Goal: Find specific page/section: Find specific page/section

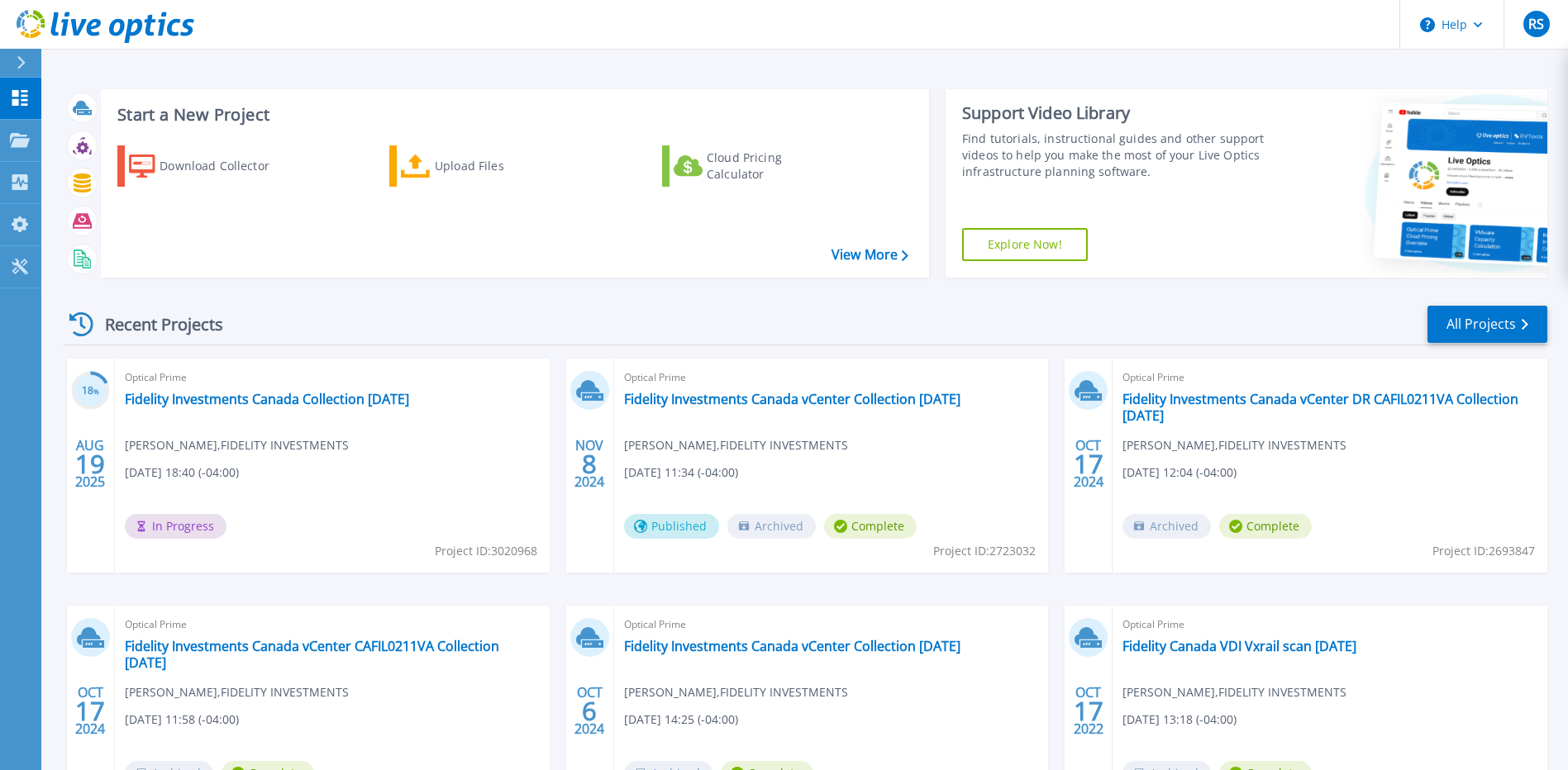
click at [330, 512] on div "Optical Prime Fidelity Investments Canada Collection 08.19.2025 Rob Singh , FID…" at bounding box center [332, 466] width 435 height 214
click at [90, 320] on icon at bounding box center [81, 324] width 24 height 24
click at [1490, 322] on link "All Projects" at bounding box center [1487, 324] width 120 height 37
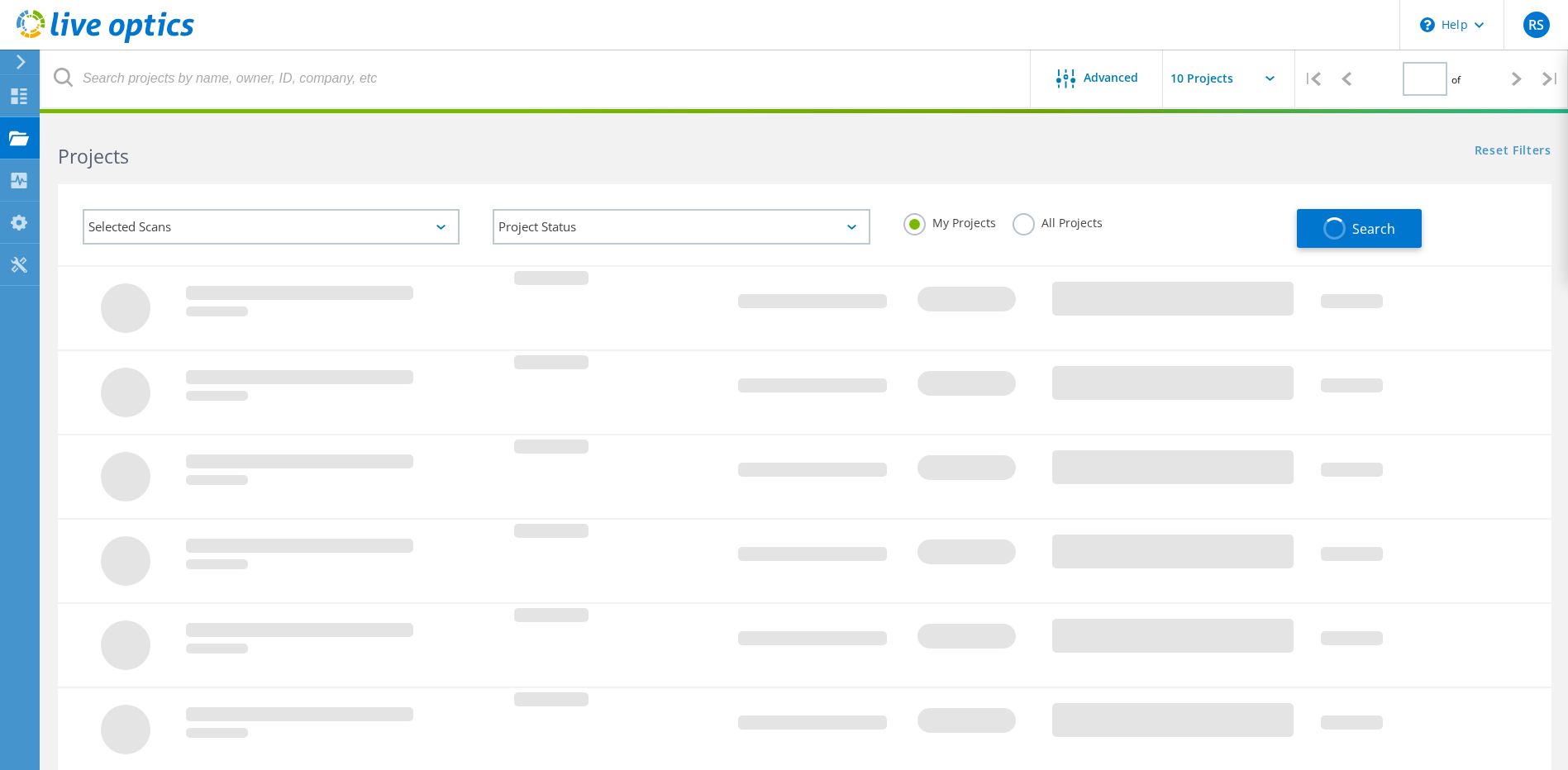
type input "1"
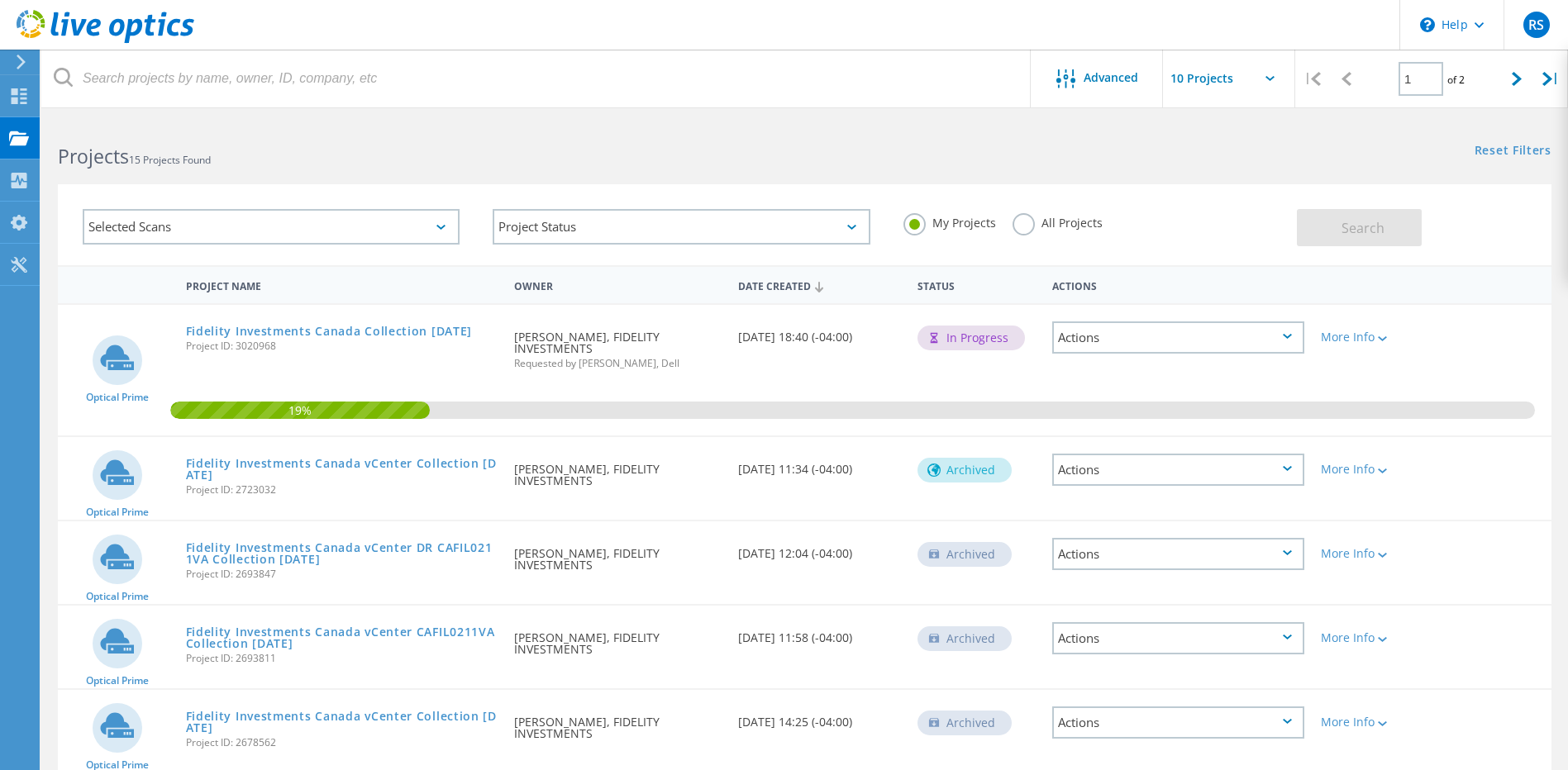
click at [440, 227] on icon at bounding box center [440, 227] width 9 height 5
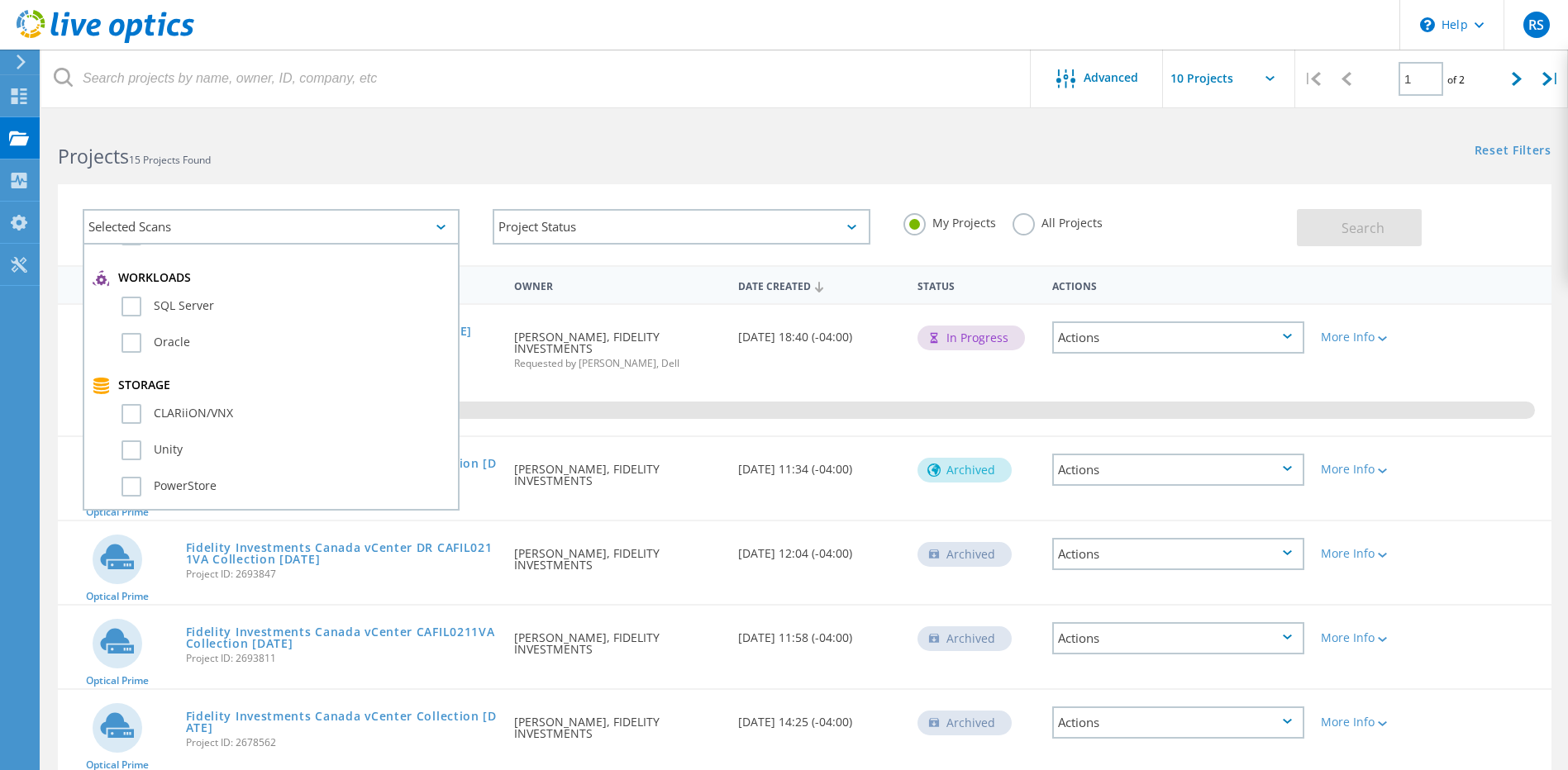
scroll to position [330, 0]
click at [124, 401] on label "PowerStore" at bounding box center [285, 405] width 328 height 20
click at [0, 0] on input "PowerStore" at bounding box center [0, 0] width 0 height 0
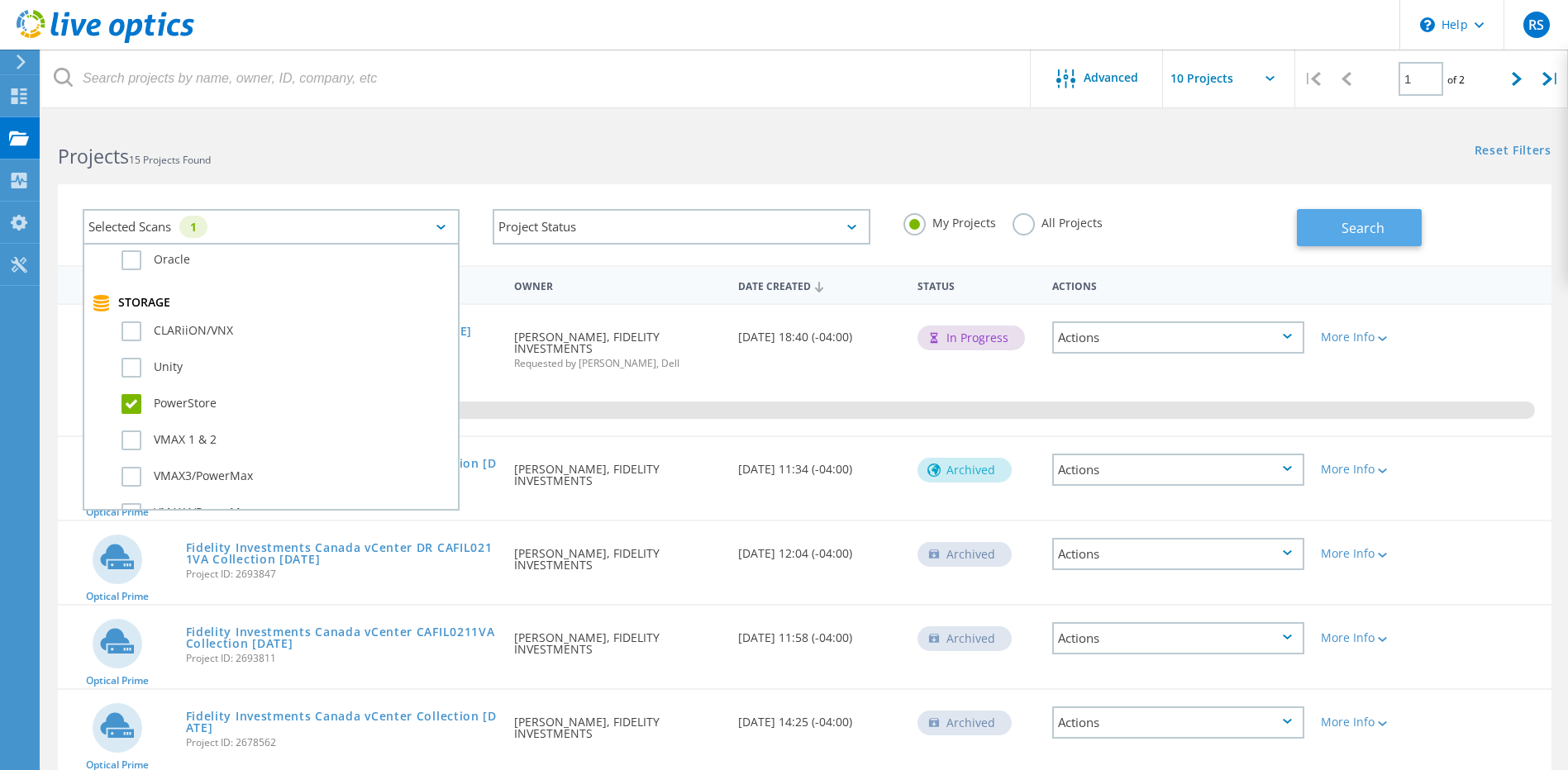
click at [1362, 230] on span "Search" at bounding box center [1362, 228] width 43 height 18
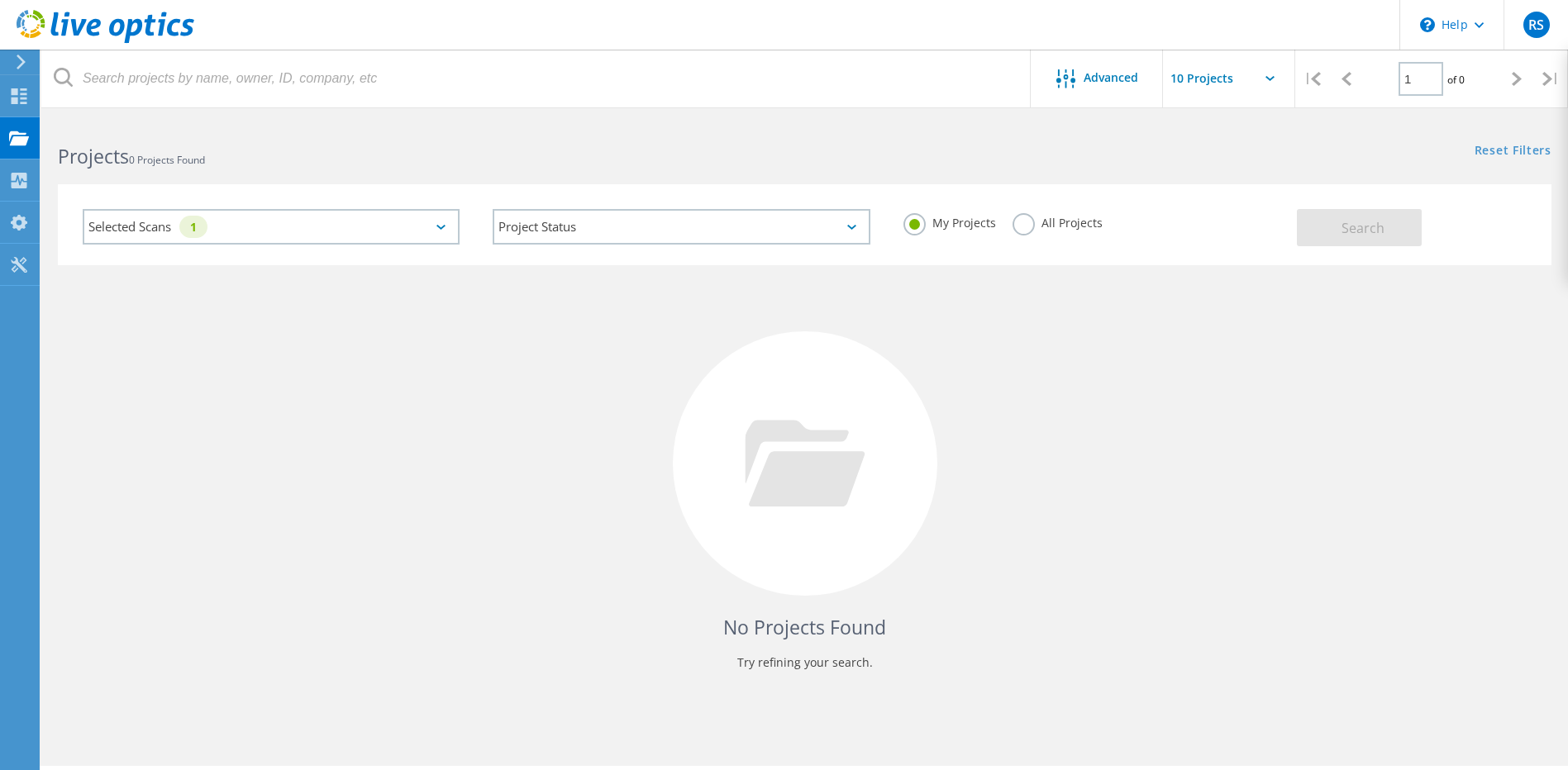
click at [440, 230] on div "Selected Scans 1" at bounding box center [271, 227] width 377 height 36
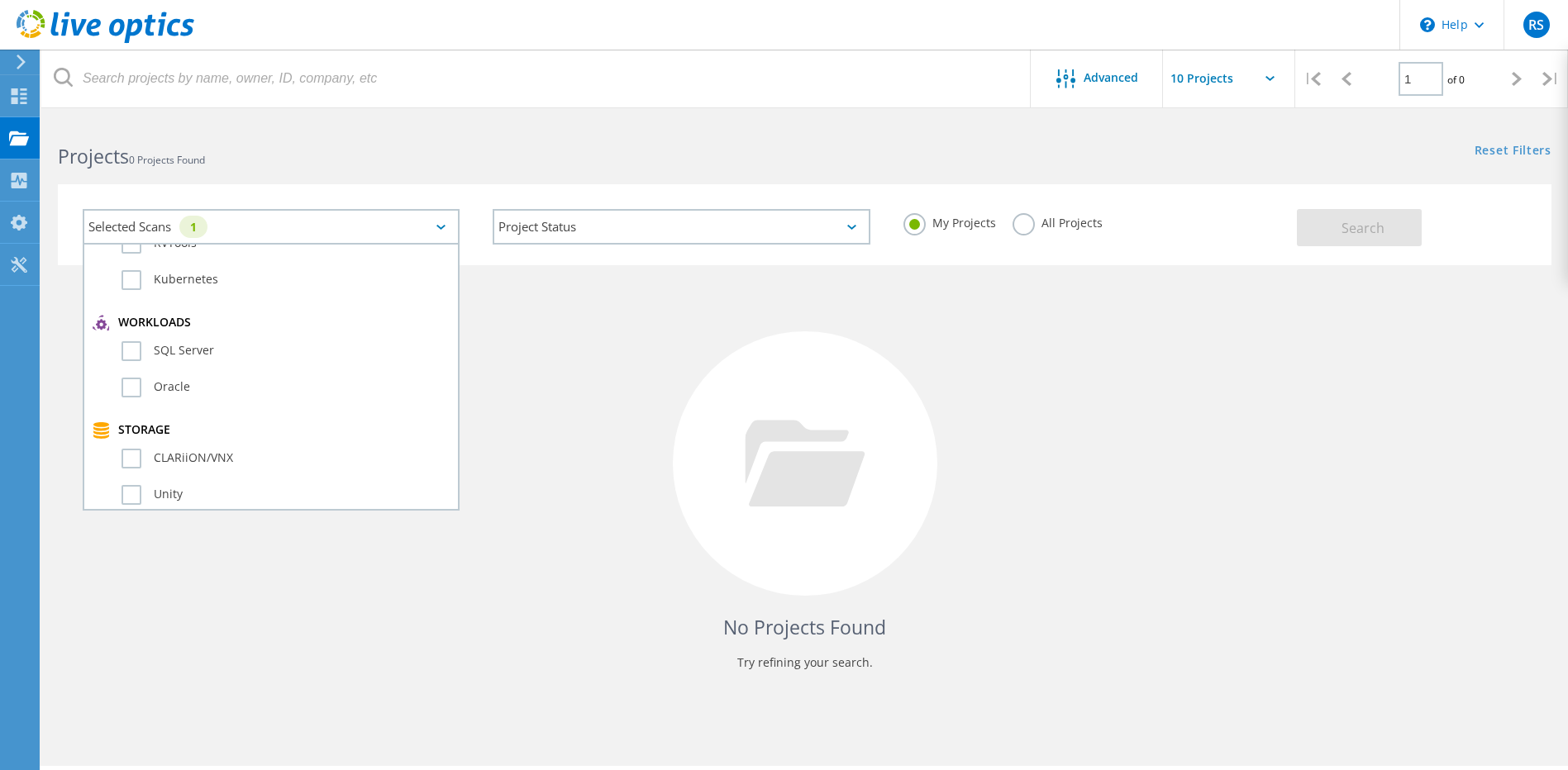
scroll to position [0, 0]
click at [119, 300] on div "Optical Prime" at bounding box center [271, 306] width 357 height 37
click at [137, 302] on label "Optical Prime" at bounding box center [285, 302] width 328 height 20
click at [0, 0] on input "Optical Prime" at bounding box center [0, 0] width 0 height 0
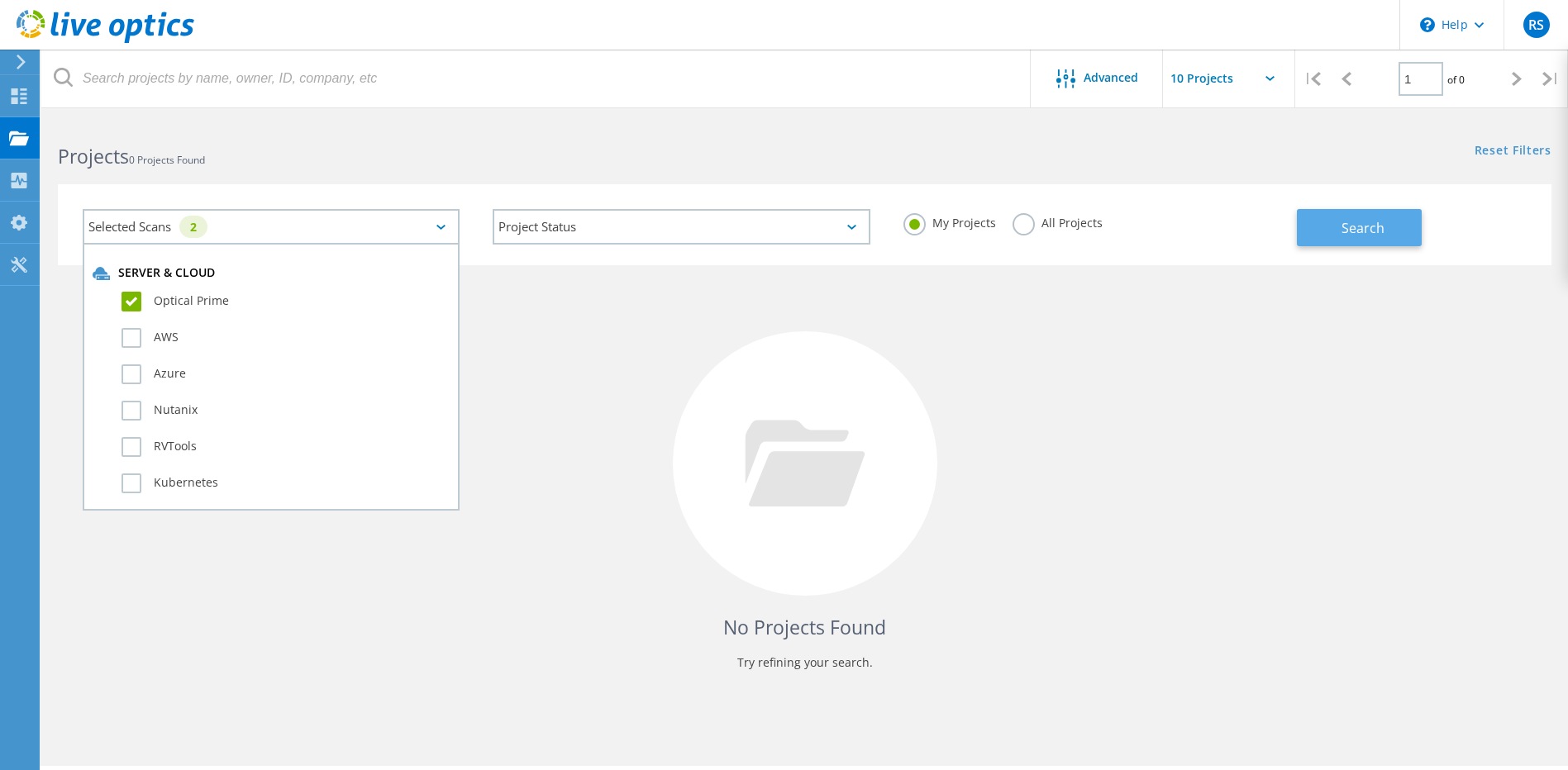
click at [1347, 237] on span "Search" at bounding box center [1362, 228] width 43 height 18
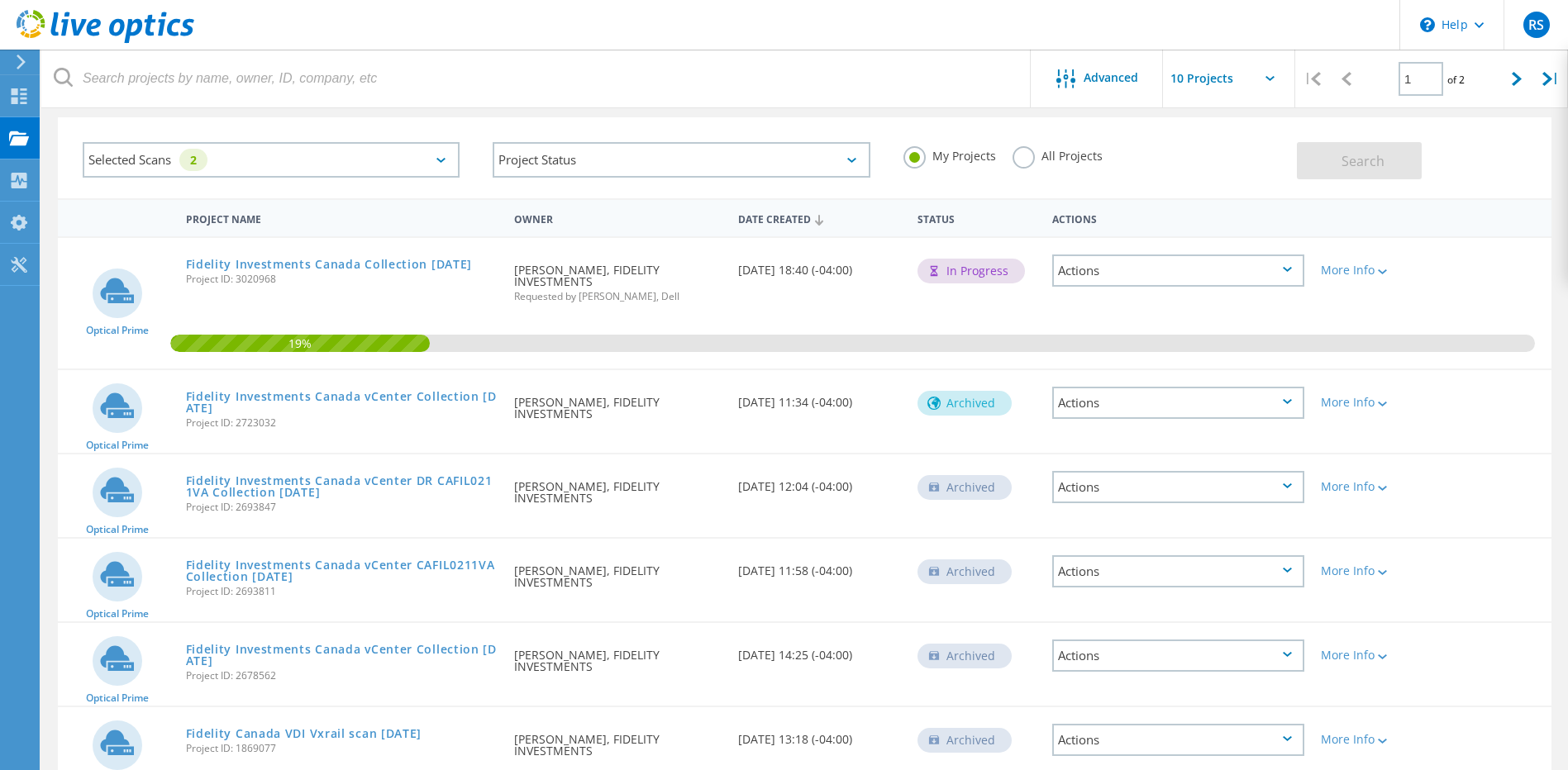
scroll to position [45, 0]
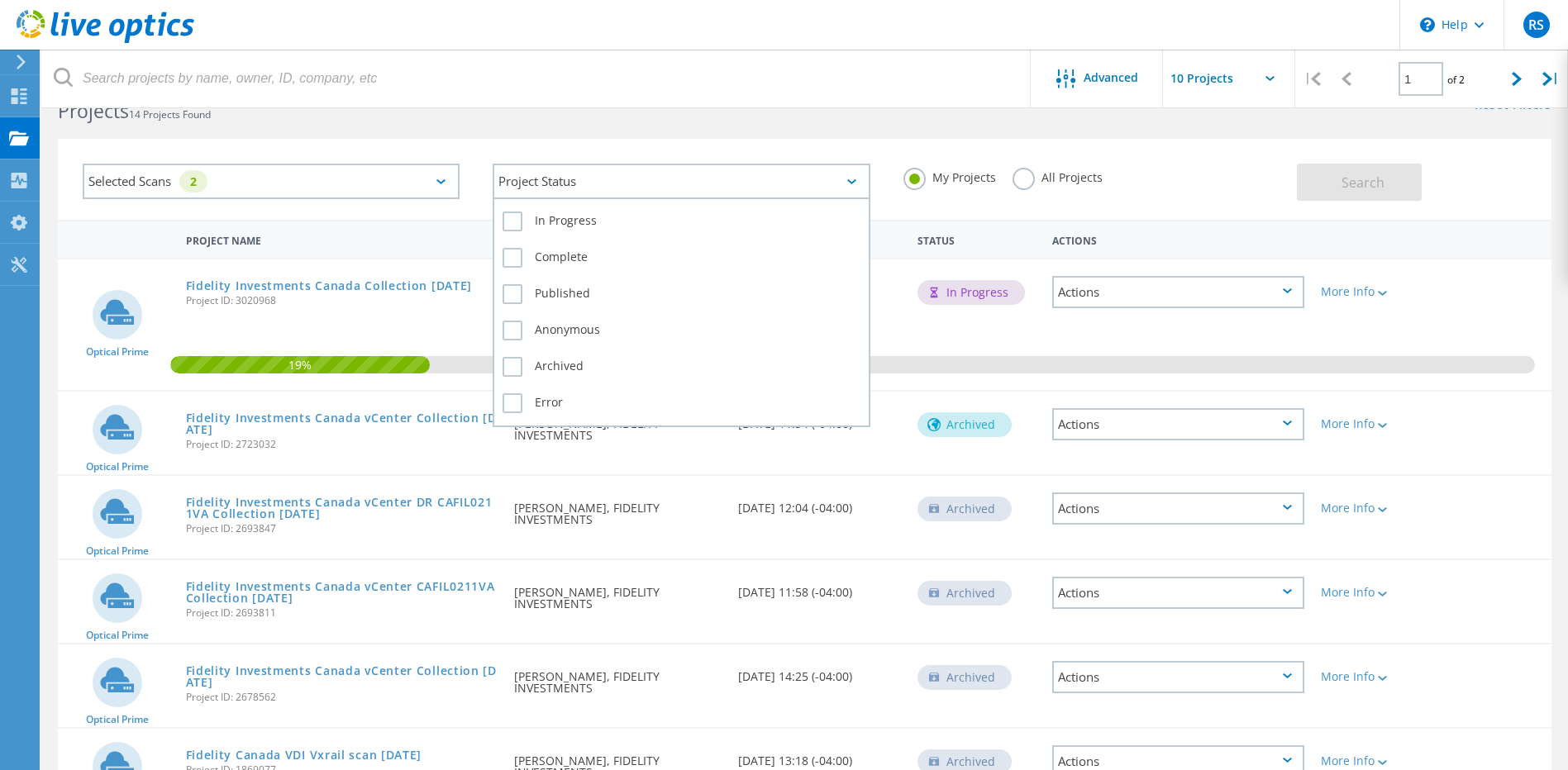
click at [852, 182] on icon at bounding box center [851, 182] width 9 height 5
click at [513, 220] on label "In Progress" at bounding box center [680, 222] width 357 height 20
click at [0, 0] on input "In Progress" at bounding box center [0, 0] width 0 height 0
click at [508, 247] on div "Complete" at bounding box center [680, 263] width 357 height 37
click at [507, 262] on label "Complete" at bounding box center [680, 258] width 357 height 20
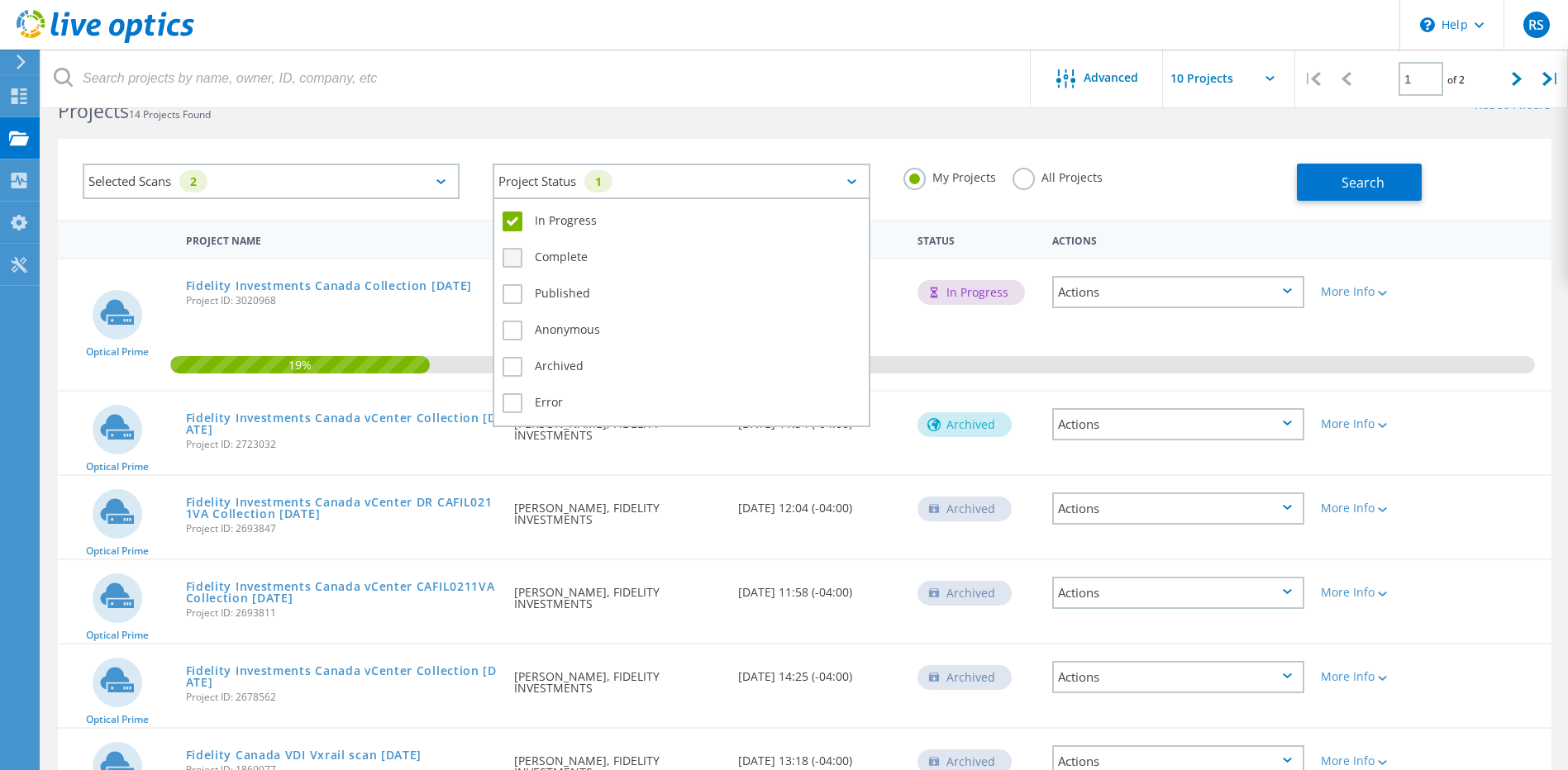
click at [0, 0] on input "Complete" at bounding box center [0, 0] width 0 height 0
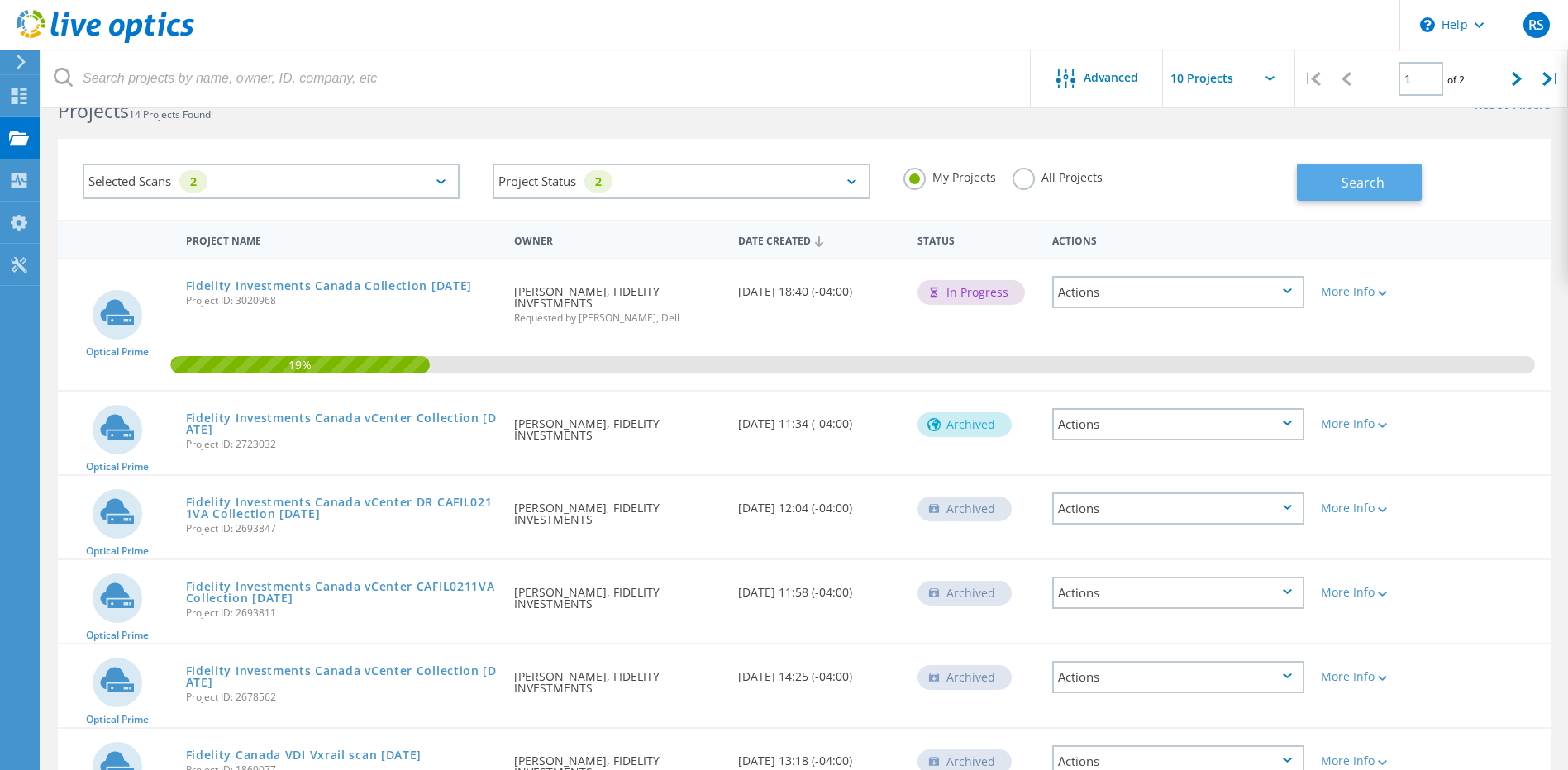
click at [1363, 186] on span "Search" at bounding box center [1362, 183] width 43 height 18
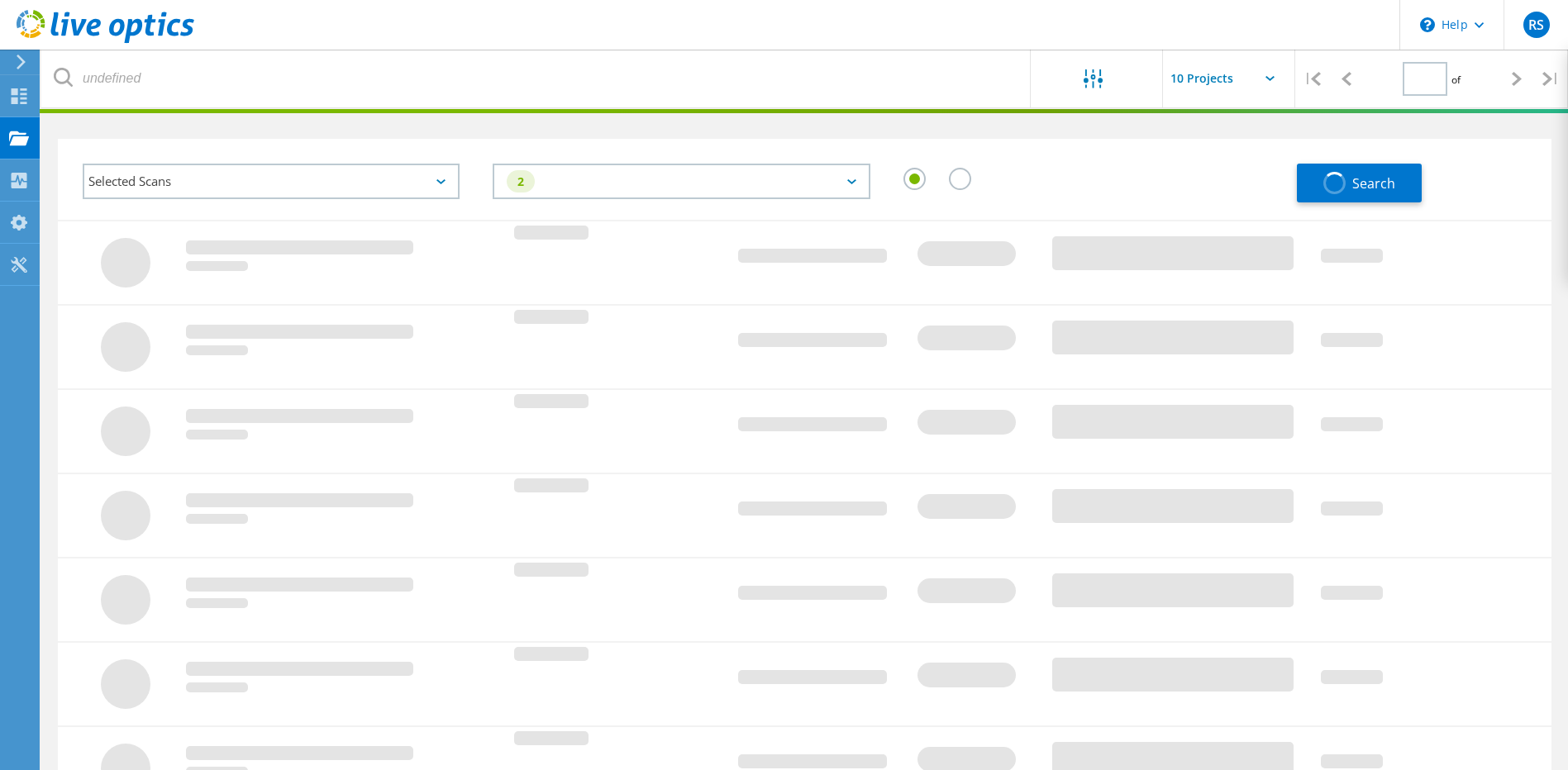
type input "1"
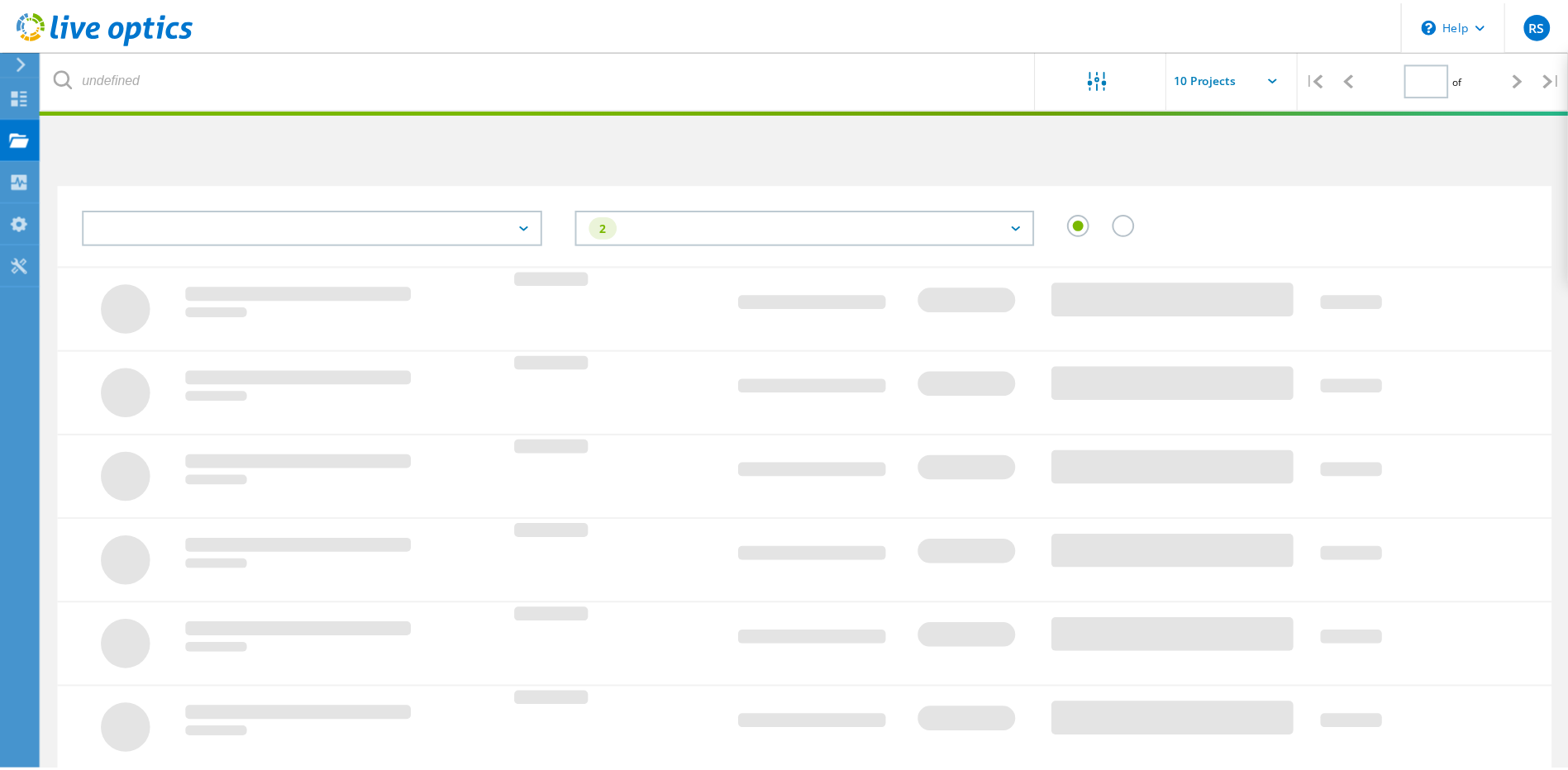
scroll to position [45, 0]
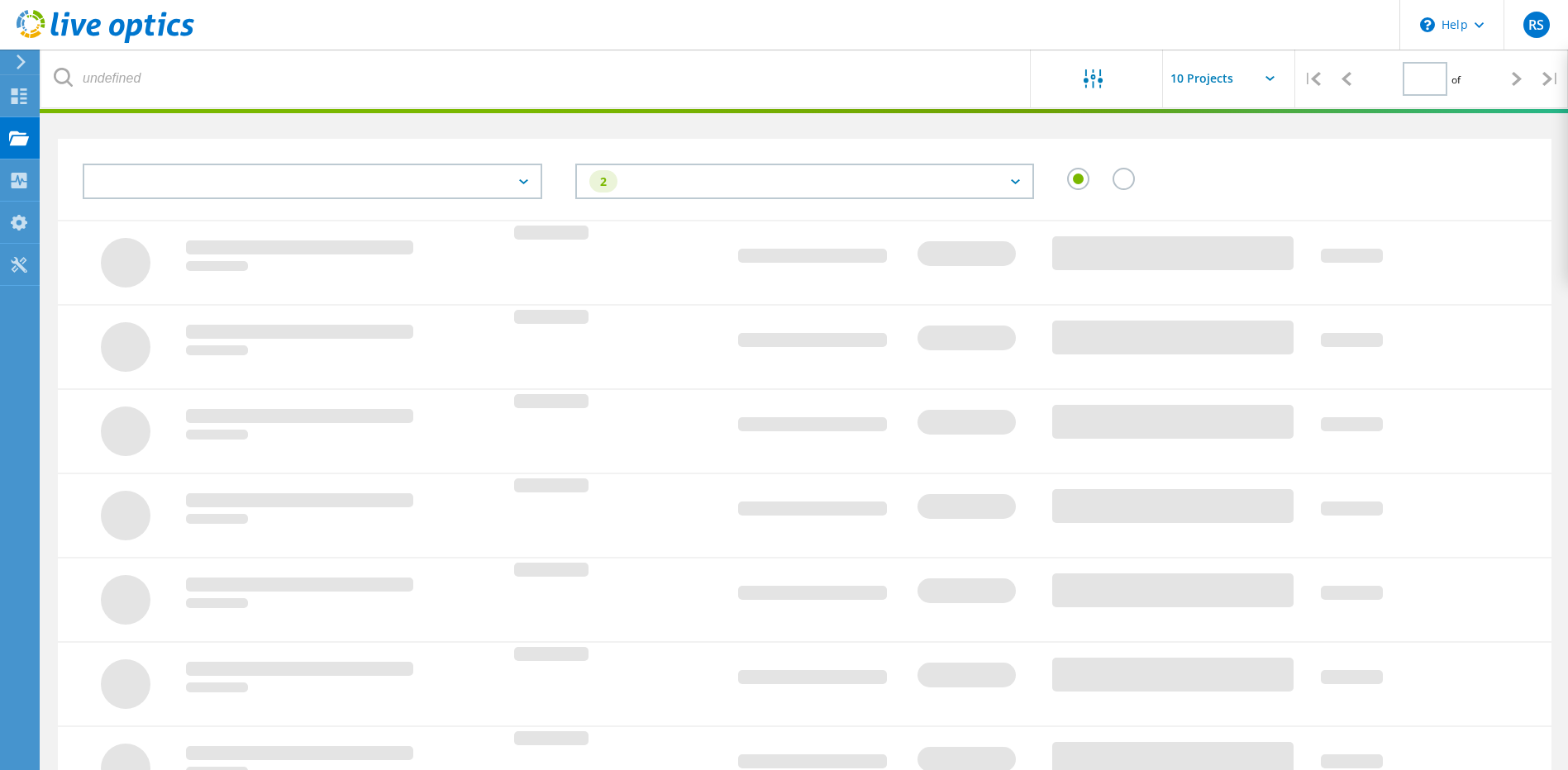
type input "1"
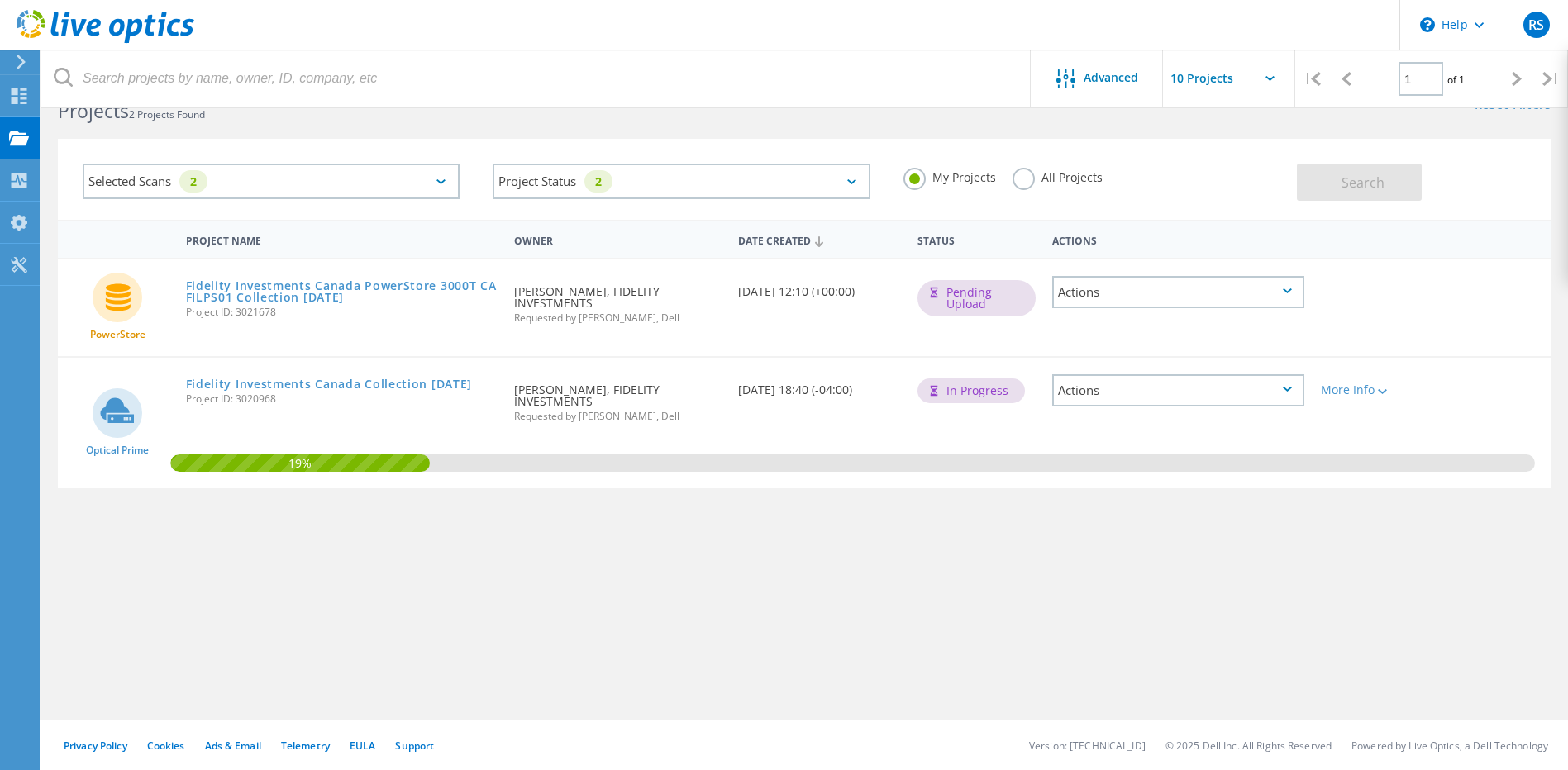
click at [1284, 296] on div "Actions" at bounding box center [1179, 292] width 252 height 33
click at [1426, 315] on div "PowerStore Fidelity Investments Canada PowerStore 3000T CAFILPS01 Collection 08…" at bounding box center [804, 308] width 1494 height 97
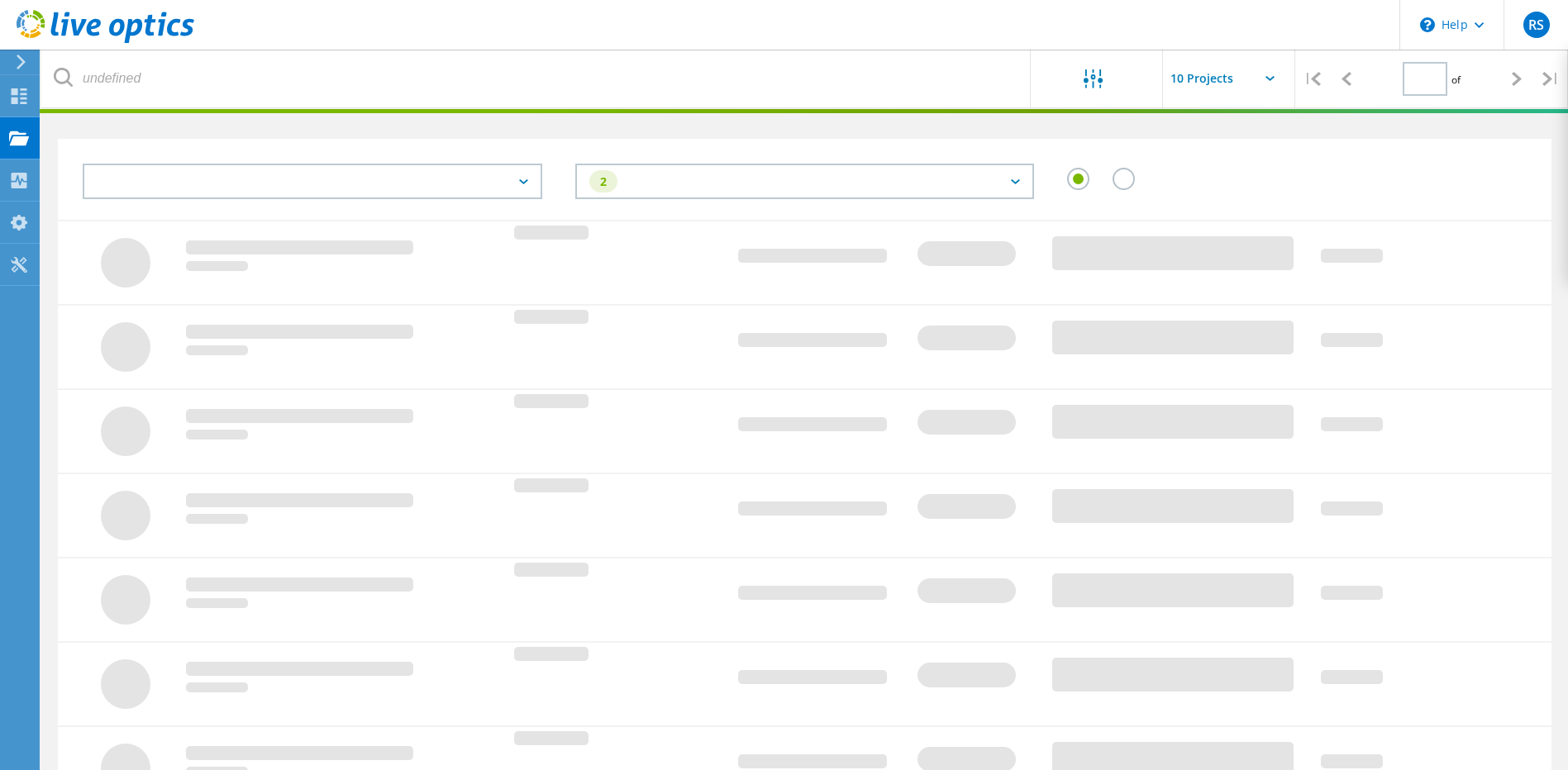
scroll to position [45, 0]
type input "1"
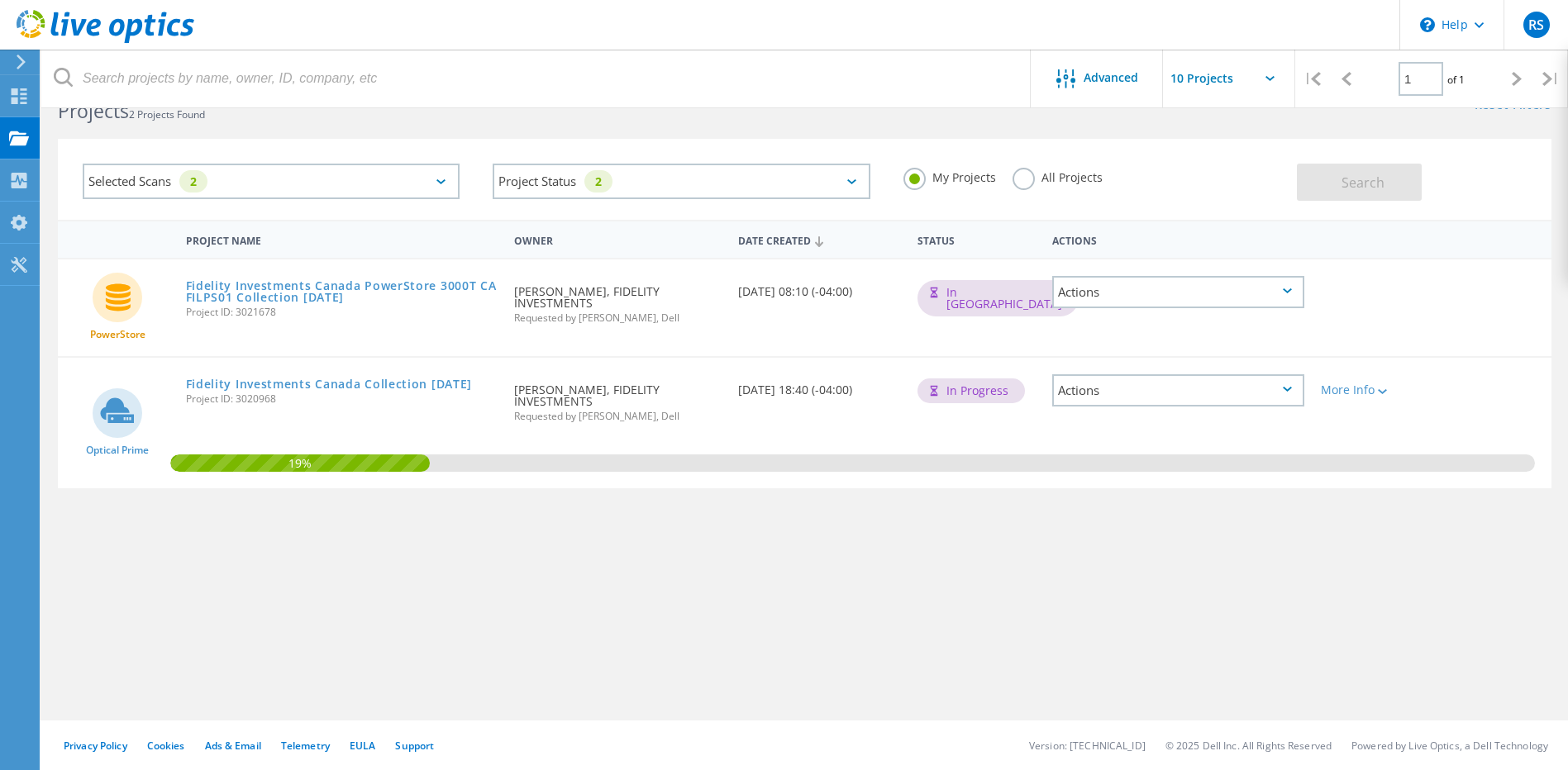
click at [221, 575] on div "Project Name Owner Date Created Status Actions PowerStore Fidelity Investments …" at bounding box center [804, 435] width 1494 height 430
